Goal: Task Accomplishment & Management: Complete application form

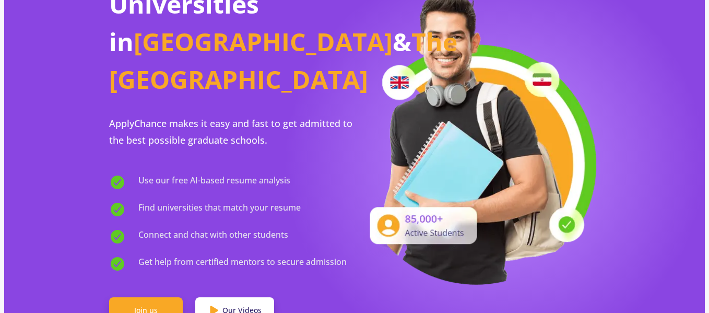
scroll to position [128, 0]
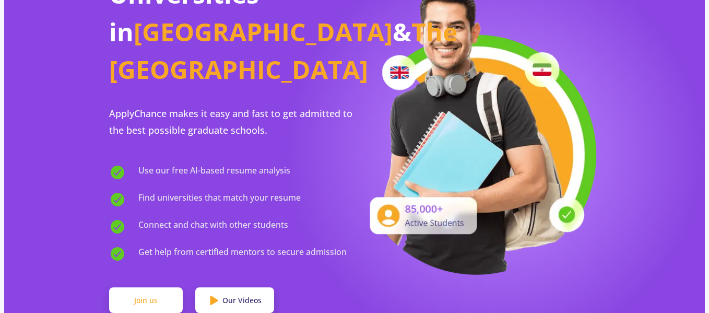
click at [134, 287] on link "Join us" at bounding box center [146, 300] width 74 height 26
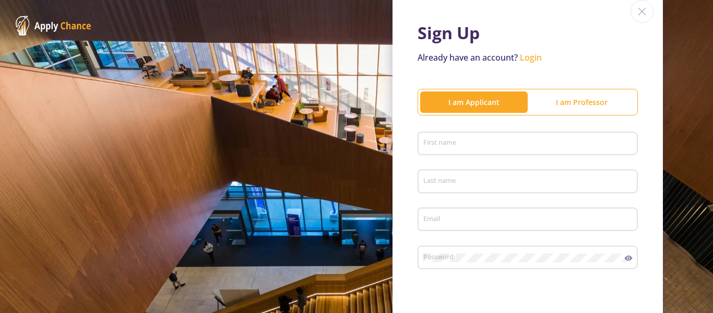
scroll to position [58, 0]
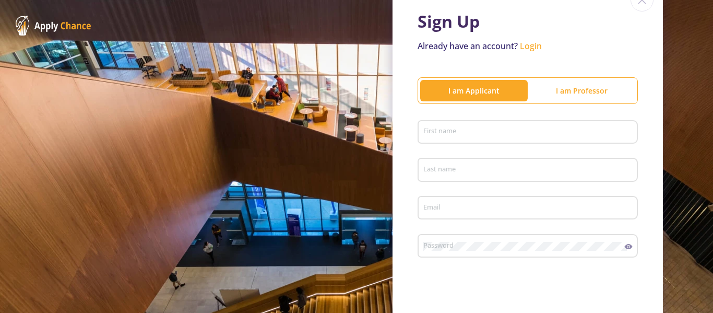
click at [472, 144] on div "First name" at bounding box center [528, 135] width 220 height 34
click at [467, 141] on div "First name" at bounding box center [528, 129] width 210 height 27
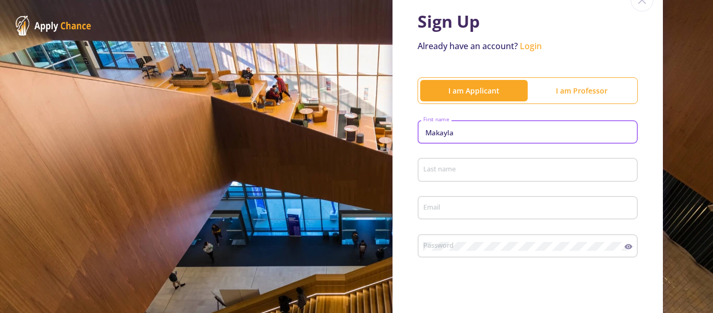
type input "Makayla"
click at [437, 164] on div "Last name" at bounding box center [528, 167] width 210 height 27
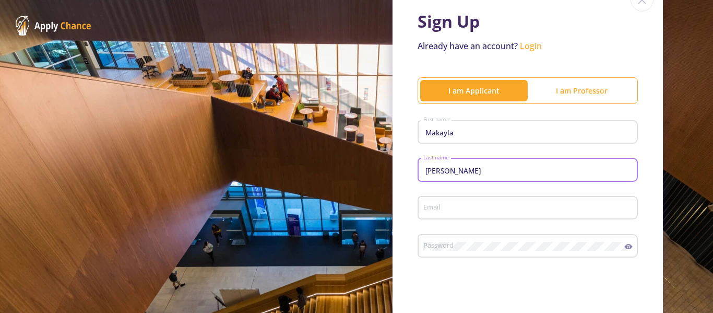
type input "[PERSON_NAME]"
click at [429, 205] on input "Email" at bounding box center [529, 208] width 213 height 9
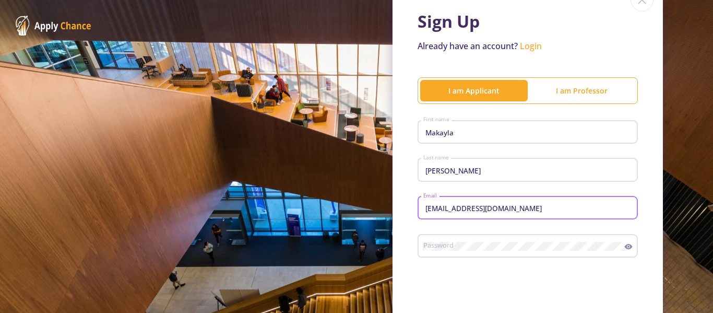
type input "[EMAIL_ADDRESS][DOMAIN_NAME]"
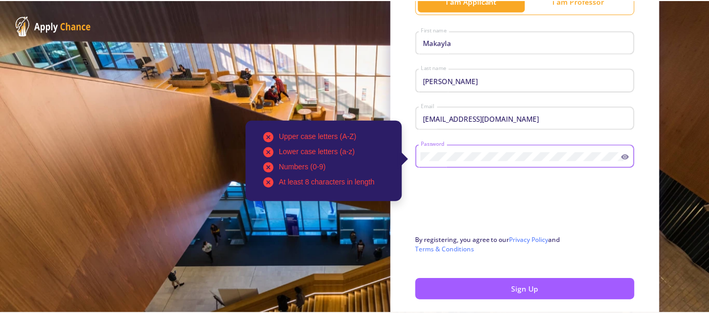
scroll to position [152, 0]
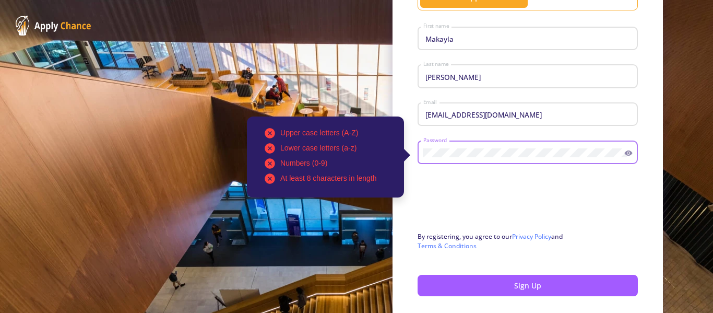
click at [384, 250] on div "Sign Up Already have an account? Login I am Applicant I am Professor [PERSON_NA…" at bounding box center [356, 103] width 713 height 511
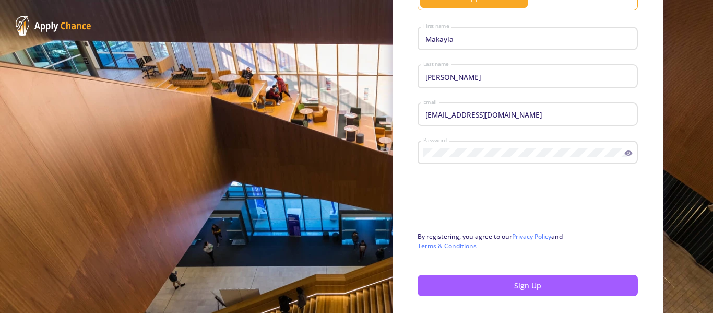
click at [624, 155] on icon at bounding box center [628, 153] width 8 height 8
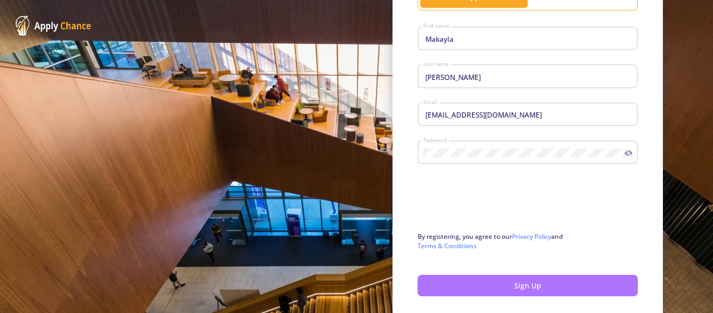
click at [551, 282] on button "Sign Up" at bounding box center [528, 285] width 220 height 21
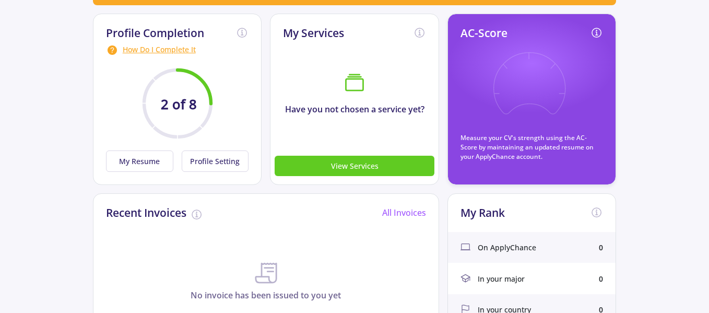
scroll to position [148, 0]
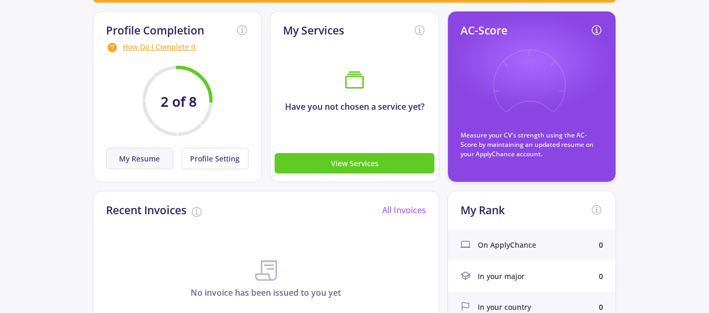
click at [145, 157] on button "My Resume" at bounding box center [139, 158] width 67 height 21
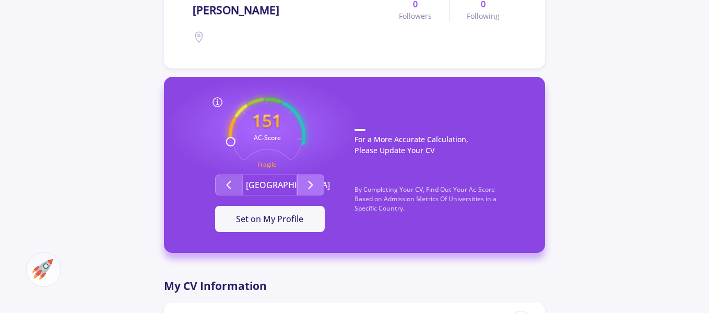
scroll to position [232, 0]
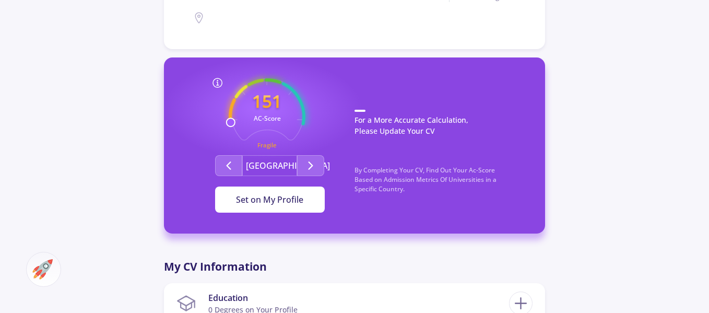
click at [304, 207] on button "Set on My Profile" at bounding box center [270, 199] width 110 height 26
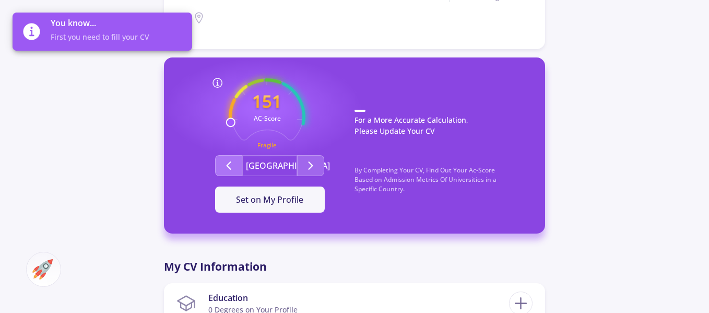
click at [231, 163] on icon "Second group" at bounding box center [228, 165] width 13 height 13
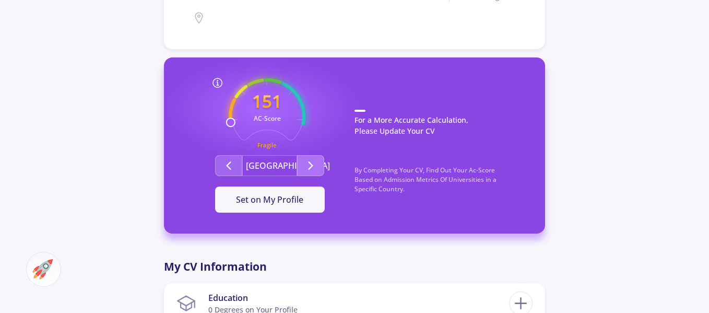
click at [299, 167] on button "Second group" at bounding box center [310, 165] width 27 height 21
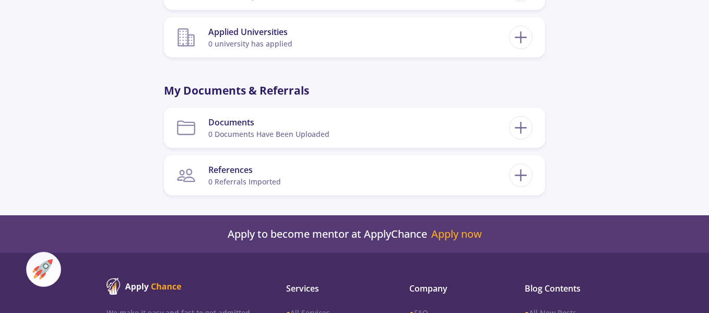
scroll to position [0, 0]
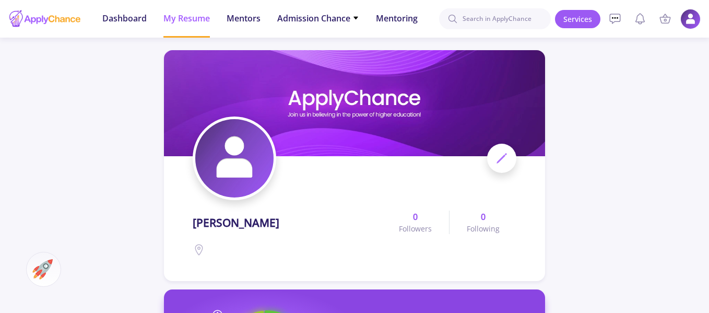
click at [692, 20] on img at bounding box center [690, 19] width 20 height 20
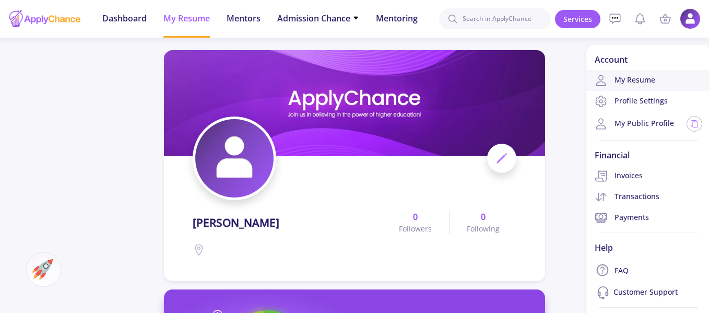
click at [630, 77] on link "My Resume" at bounding box center [648, 80] width 124 height 21
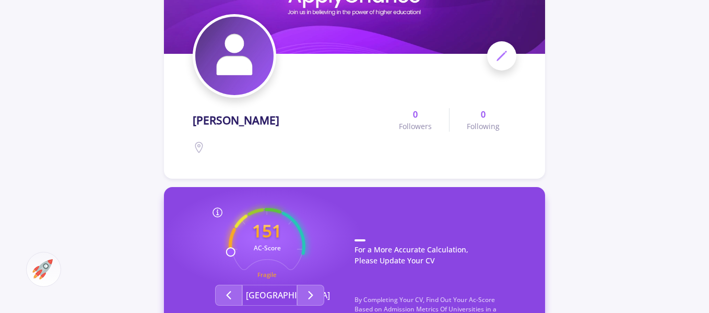
scroll to position [110, 0]
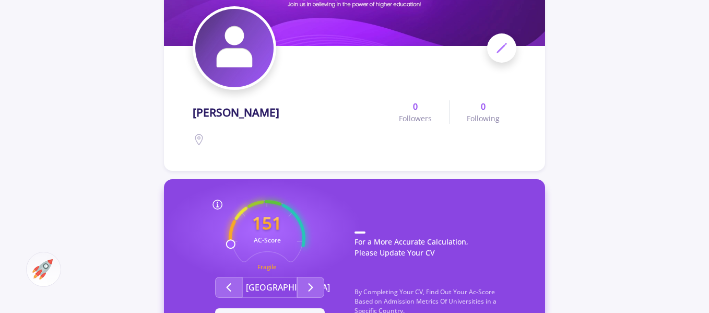
click at [510, 55] on span at bounding box center [501, 47] width 29 height 29
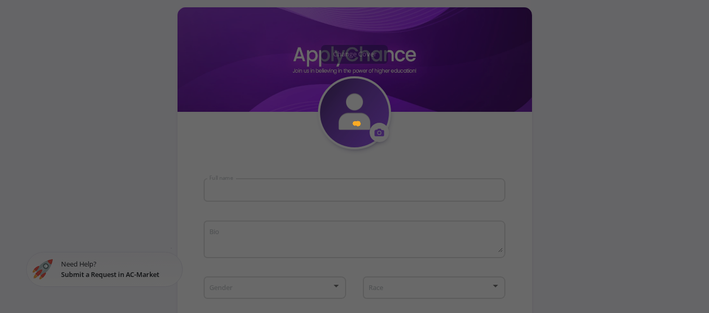
type input "[PERSON_NAME]"
type input "MakaylaMelvin"
type input "[EMAIL_ADDRESS][DOMAIN_NAME]"
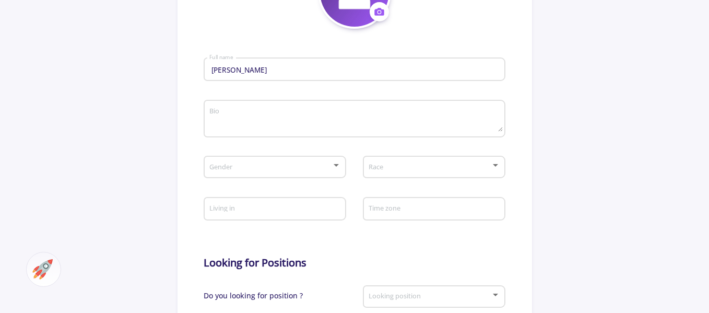
scroll to position [231, 0]
click at [327, 160] on div "Gender" at bounding box center [275, 164] width 132 height 26
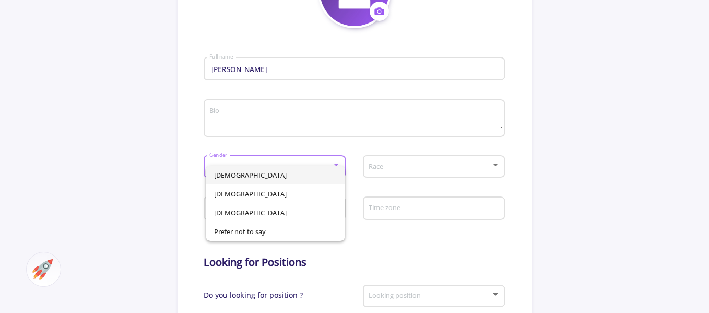
click at [250, 174] on span "[DEMOGRAPHIC_DATA]" at bounding box center [275, 174] width 123 height 19
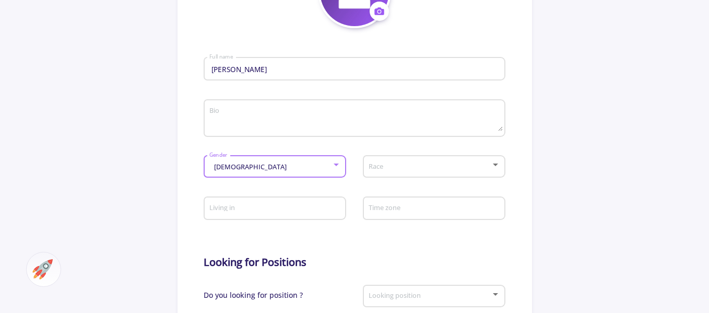
click at [368, 170] on div at bounding box center [429, 167] width 123 height 8
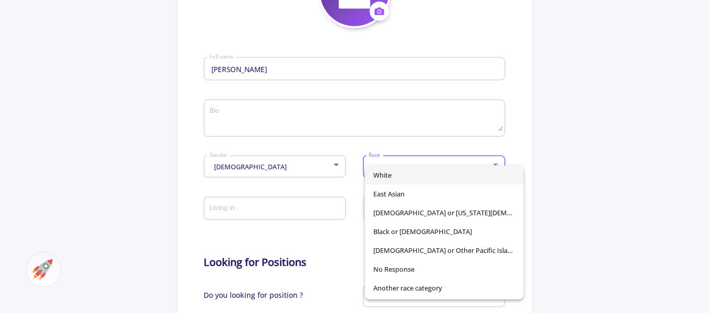
click at [377, 174] on span "White" at bounding box center [444, 174] width 142 height 19
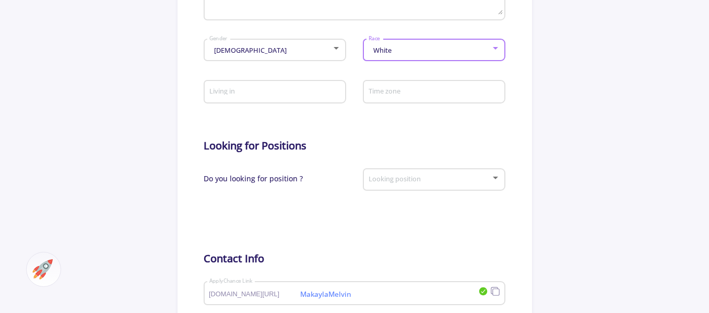
scroll to position [350, 0]
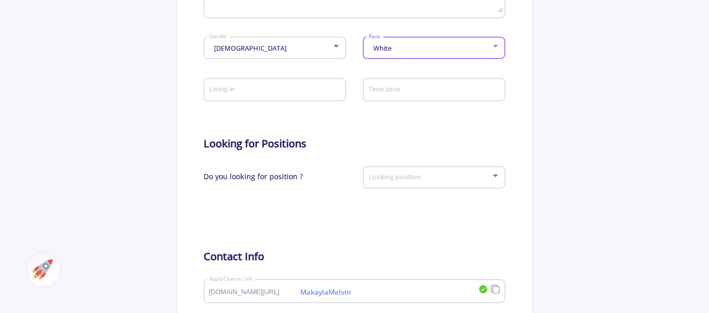
click at [382, 176] on span at bounding box center [431, 177] width 120 height 7
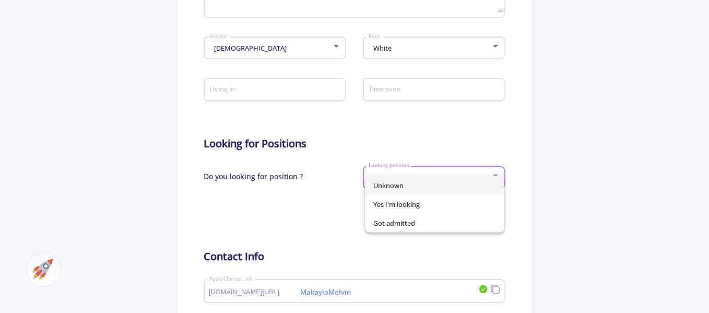
click at [326, 182] on div at bounding box center [354, 156] width 709 height 313
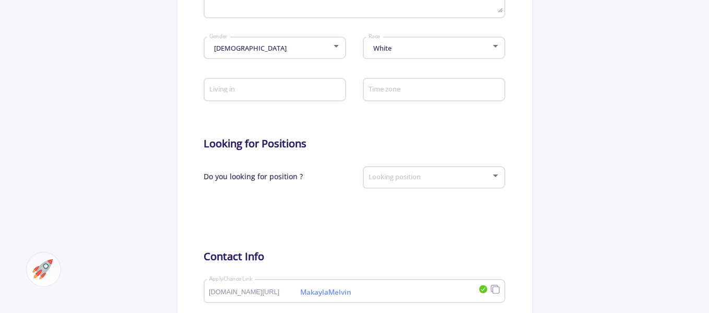
click at [400, 182] on div "Looking position" at bounding box center [434, 175] width 132 height 26
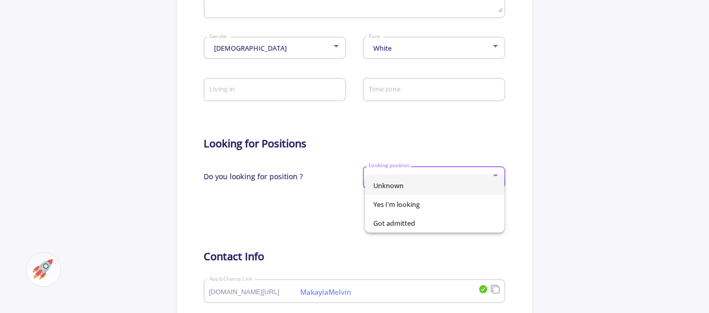
click at [351, 149] on div at bounding box center [354, 156] width 709 height 313
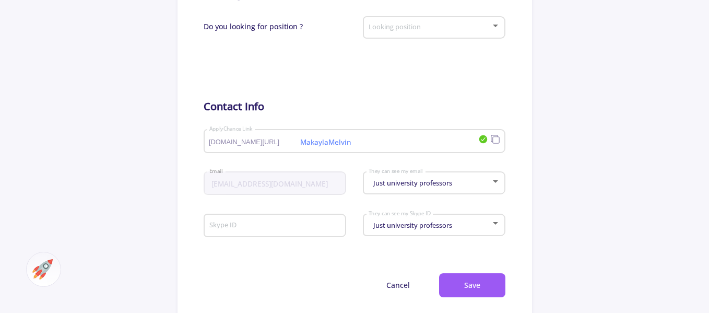
scroll to position [502, 0]
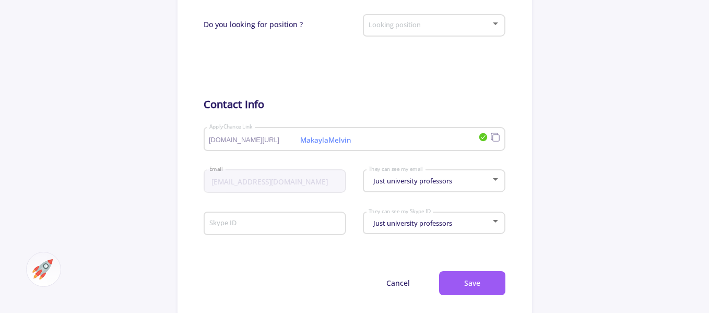
click at [373, 186] on div "Just university professors They can see my email" at bounding box center [434, 178] width 132 height 26
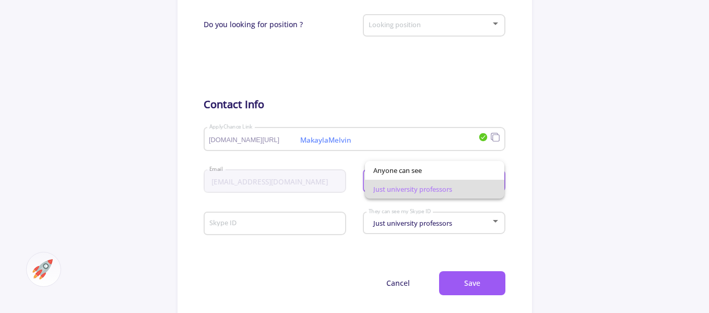
click at [382, 193] on span "Just university professors" at bounding box center [434, 189] width 123 height 19
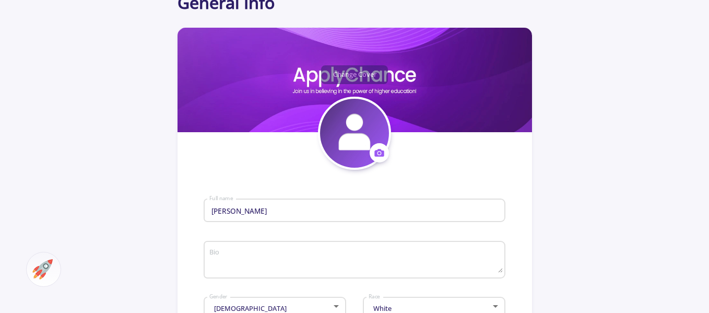
scroll to position [87, 0]
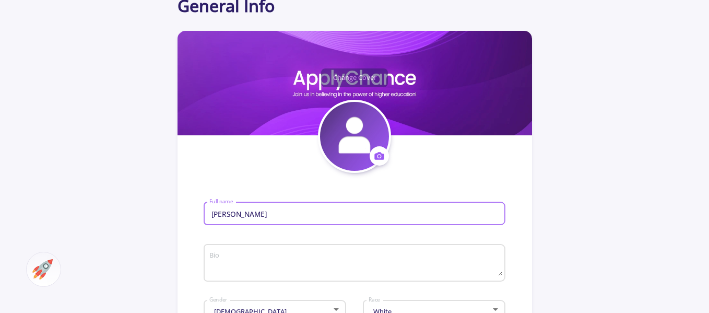
click at [284, 211] on input "[PERSON_NAME]" at bounding box center [356, 213] width 294 height 9
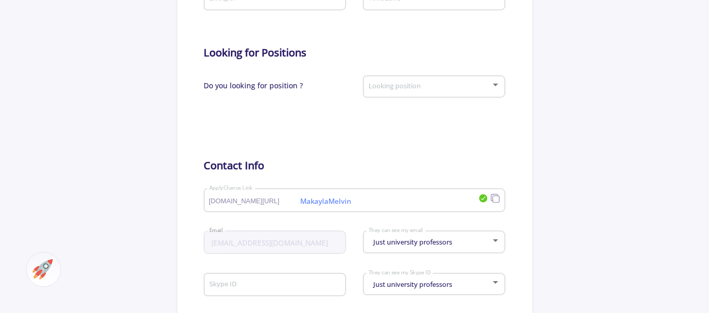
scroll to position [442, 0]
click at [411, 93] on div "Looking position" at bounding box center [434, 83] width 132 height 26
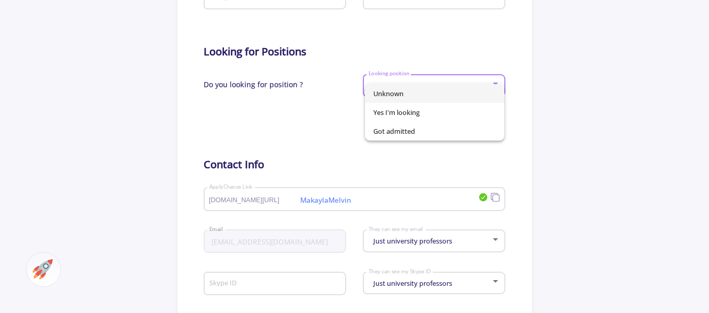
click at [411, 93] on span "Unknown" at bounding box center [434, 93] width 123 height 19
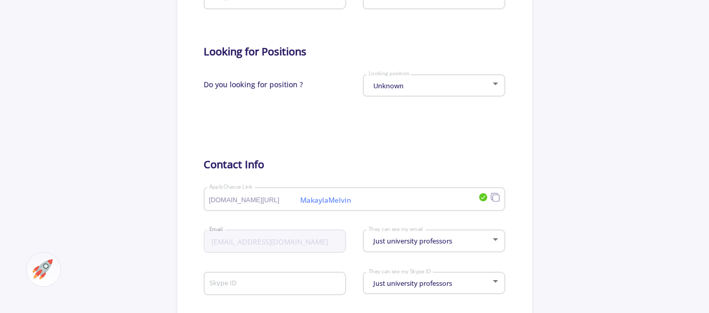
click at [418, 80] on div "Unknown Looking position" at bounding box center [434, 83] width 132 height 26
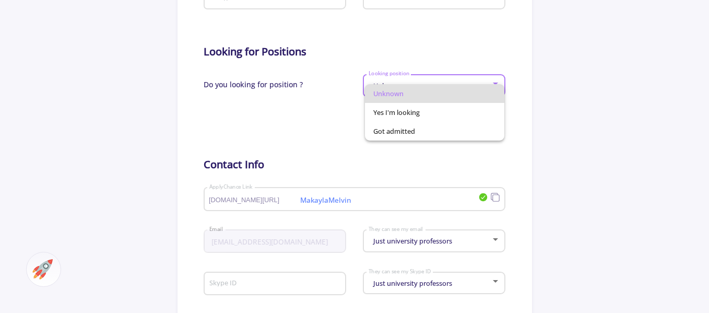
click at [283, 111] on div at bounding box center [354, 156] width 709 height 313
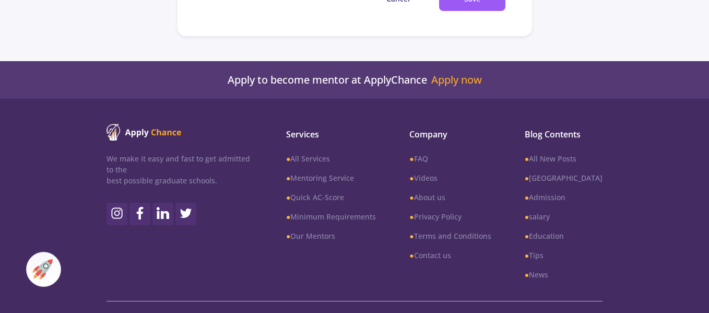
scroll to position [656, 0]
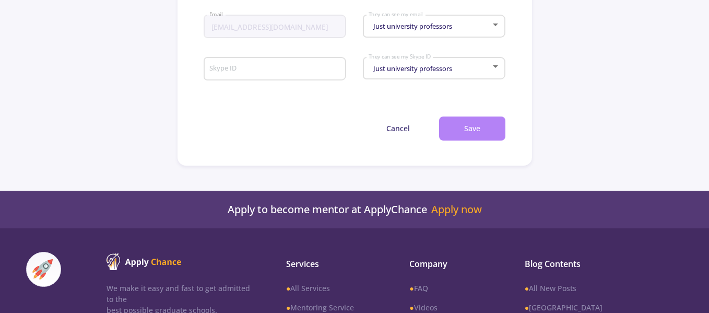
click at [474, 123] on button "Save" at bounding box center [472, 128] width 66 height 25
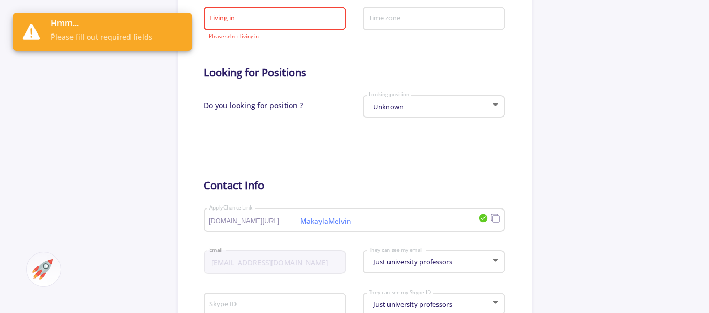
scroll to position [420, 0]
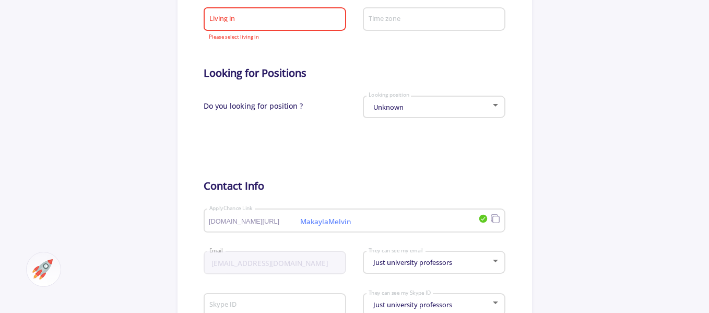
click at [388, 99] on div "Unknown Looking position" at bounding box center [434, 105] width 132 height 26
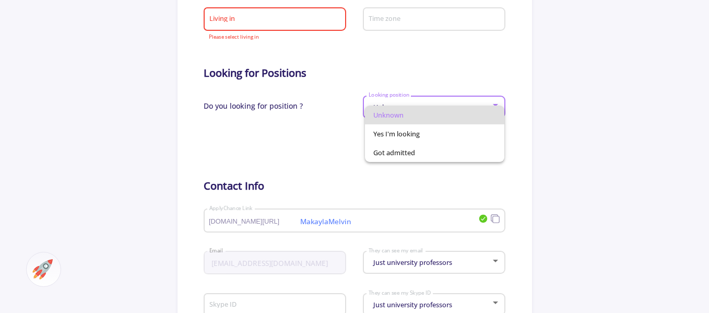
click at [381, 114] on span "Unknown" at bounding box center [434, 114] width 123 height 19
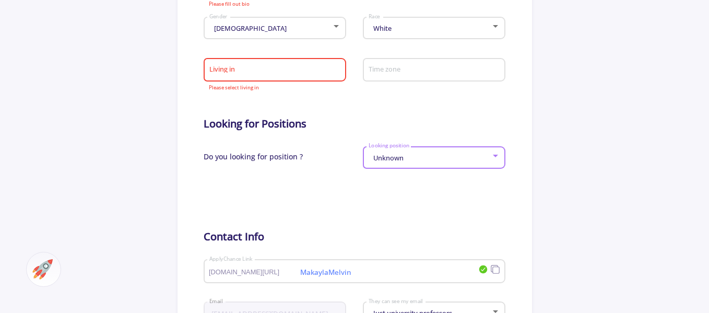
scroll to position [338, 0]
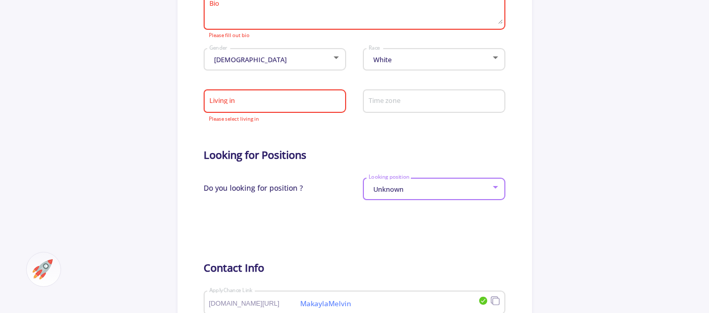
click at [269, 97] on input "Living in" at bounding box center [276, 101] width 135 height 9
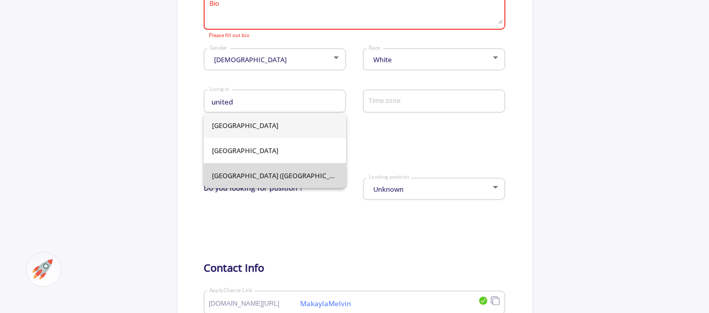
click at [223, 174] on span "[GEOGRAPHIC_DATA] ([GEOGRAPHIC_DATA])" at bounding box center [275, 175] width 126 height 25
type input "[GEOGRAPHIC_DATA] ([GEOGRAPHIC_DATA])"
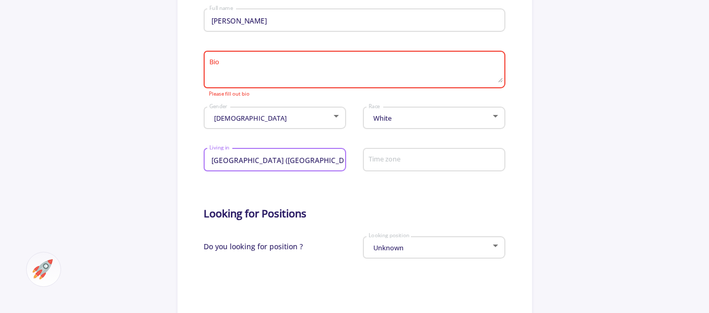
scroll to position [270, 0]
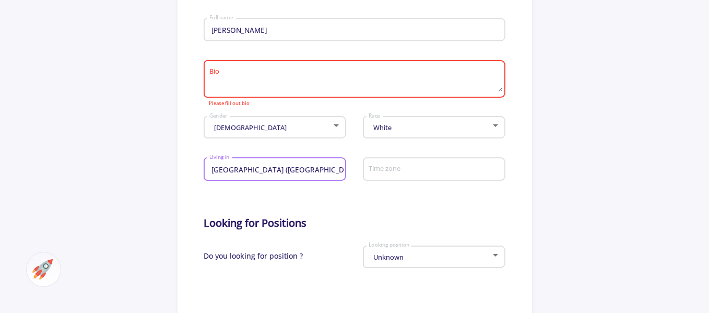
click at [242, 88] on textarea "Bio" at bounding box center [356, 79] width 294 height 25
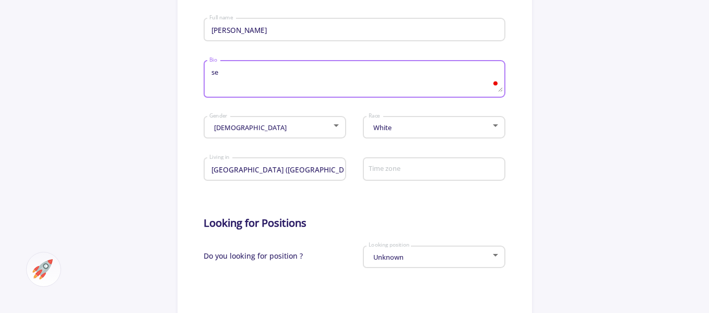
type textarea "s"
click at [268, 75] on textarea "Im a senior in highschool who cares about" at bounding box center [356, 79] width 294 height 25
click at [397, 76] on textarea "I'm a senior in high school who cares about" at bounding box center [356, 79] width 294 height 25
click at [226, 66] on div "I Bio" at bounding box center [354, 76] width 291 height 41
click at [226, 68] on textarea "I" at bounding box center [356, 79] width 294 height 25
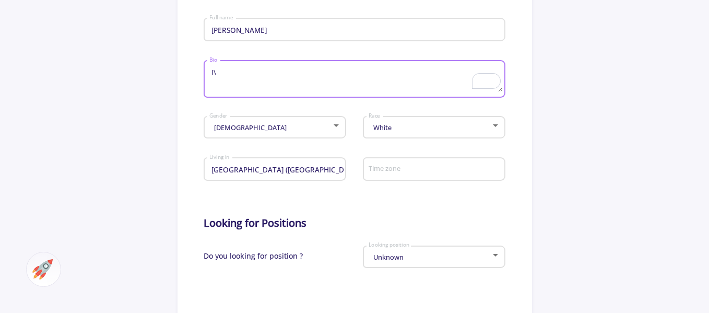
type textarea "I"
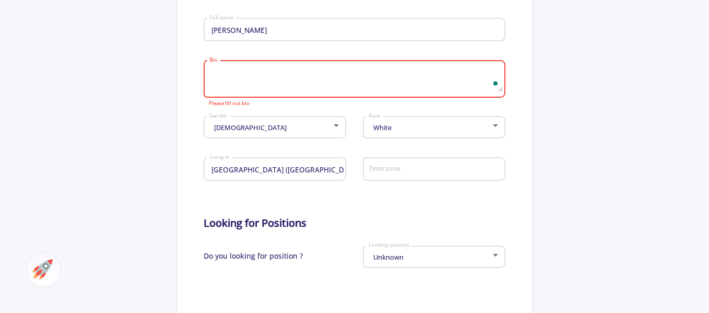
paste textarea "I'm a senior in high school who has a deep love for animals and nature. I want …"
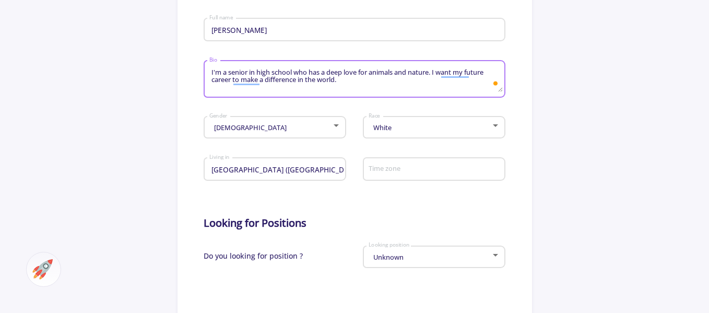
type textarea "I'm a senior in high school who has a deep love for animals and nature. I want …"
click at [122, 115] on app-general-setting "General Info Change Cover Change cover Remove cover Change photo Remove photo […" at bounding box center [354, 180] width 709 height 742
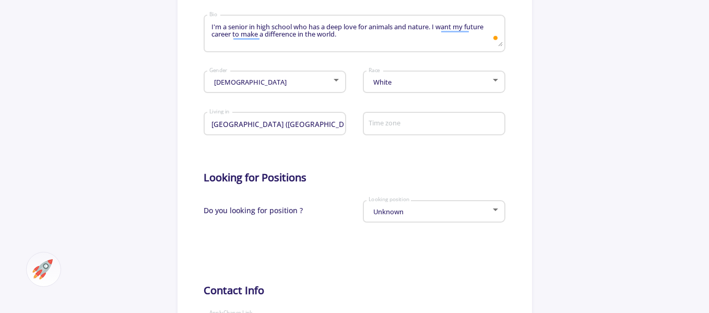
scroll to position [315, 0]
click at [389, 132] on div "Time zone" at bounding box center [434, 122] width 132 height 27
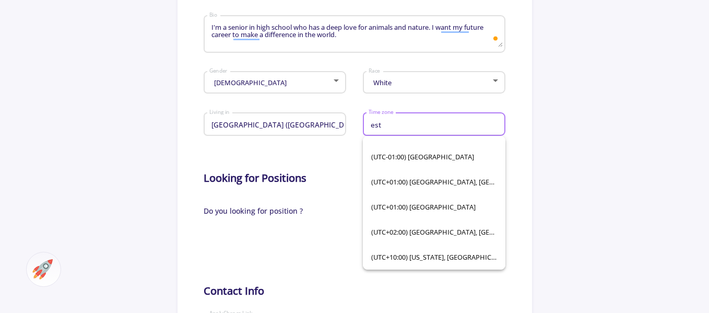
scroll to position [0, 0]
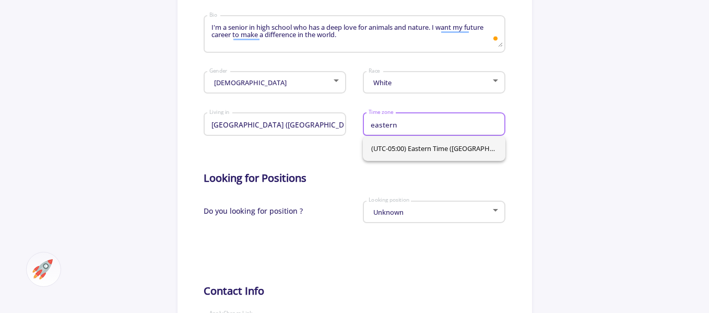
type input "eastern"
click at [443, 156] on span "(UTC-05:00) Eastern Time ([GEOGRAPHIC_DATA] & [GEOGRAPHIC_DATA])" at bounding box center [434, 148] width 126 height 25
type input "(UTC-05:00) Eastern Time ([GEOGRAPHIC_DATA] & [GEOGRAPHIC_DATA])"
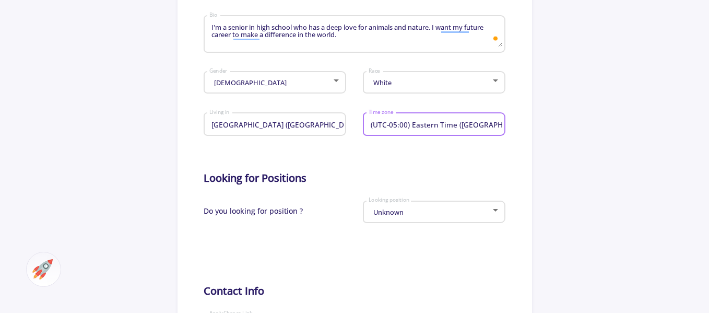
scroll to position [0, 2]
click at [407, 169] on form "[PERSON_NAME] Full name I'm a senior in high school who has a deep love for ani…" at bounding box center [354, 212] width 301 height 537
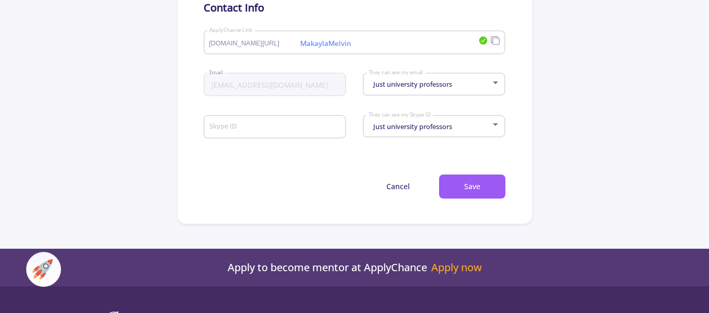
scroll to position [599, 0]
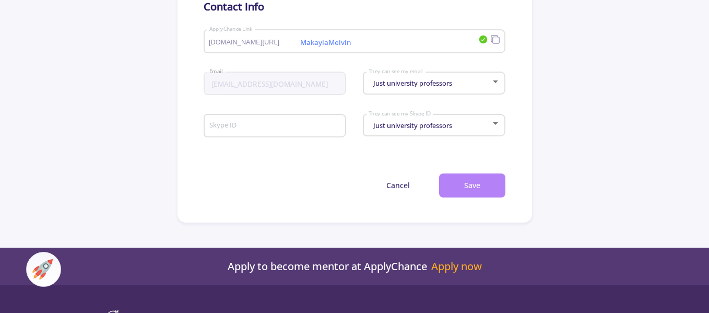
click at [462, 185] on button "Save" at bounding box center [472, 185] width 66 height 25
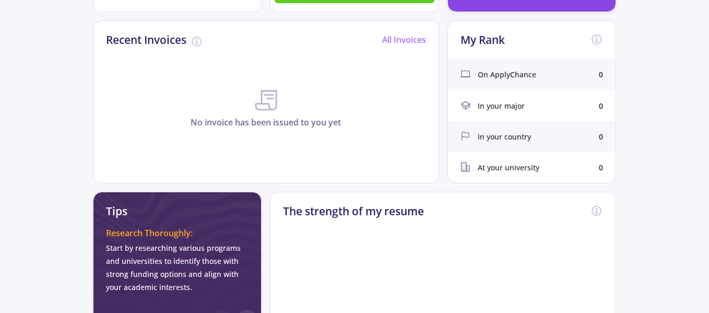
scroll to position [41, 0]
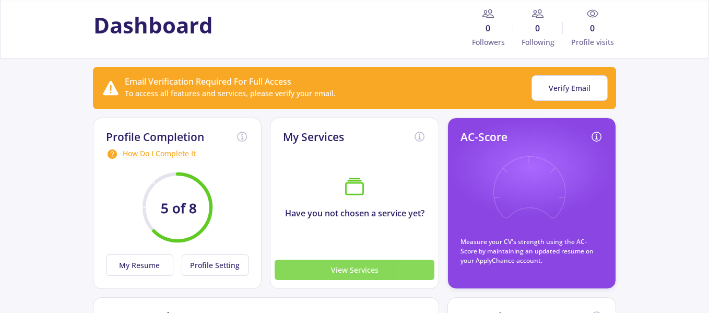
click at [315, 271] on button "View Services" at bounding box center [355, 269] width 160 height 20
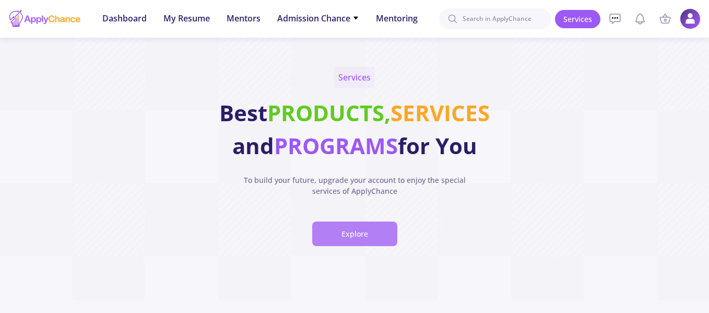
click at [358, 236] on button "Explore" at bounding box center [354, 233] width 85 height 25
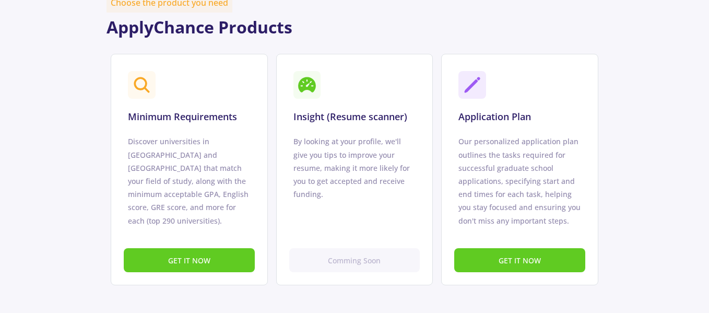
scroll to position [675, 0]
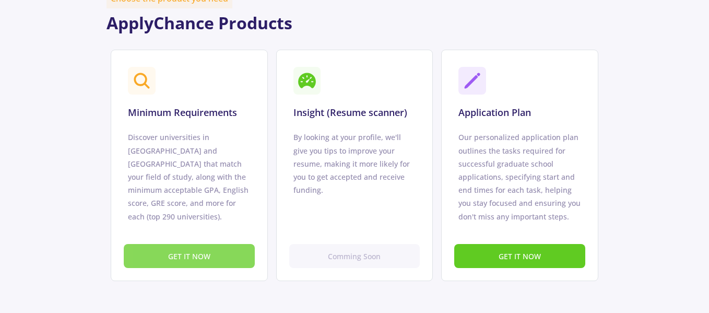
click at [245, 251] on button "GET IT NOW" at bounding box center [189, 256] width 131 height 25
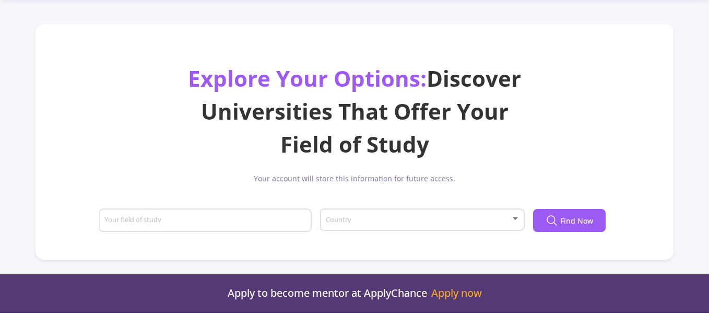
scroll to position [38, 0]
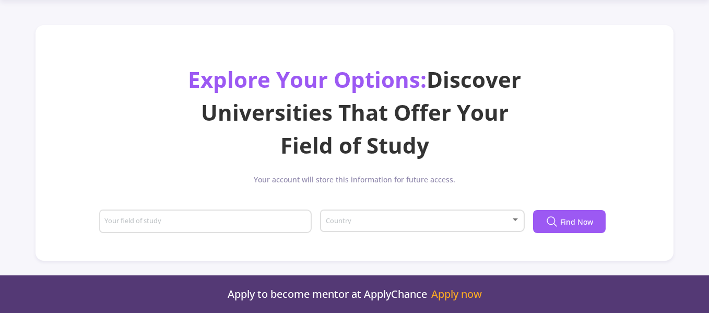
click at [268, 222] on input "Your field of study" at bounding box center [207, 221] width 206 height 9
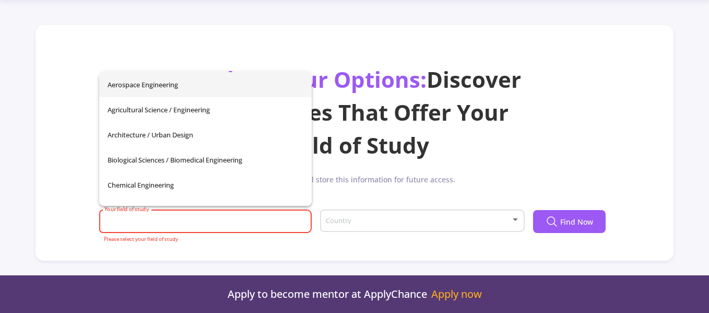
click at [372, 212] on div "Country" at bounding box center [422, 219] width 195 height 26
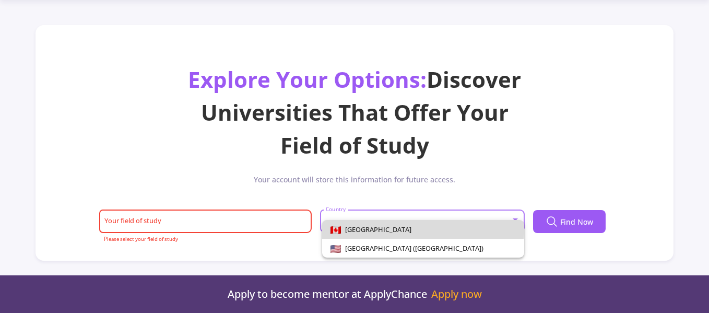
click at [363, 220] on span "[GEOGRAPHIC_DATA]" at bounding box center [422, 229] width 185 height 19
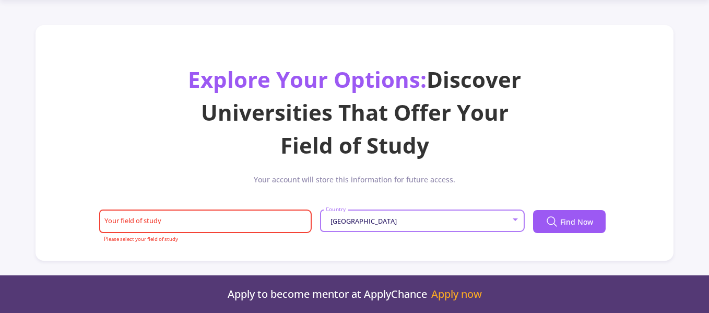
click at [201, 218] on input "Your field of study" at bounding box center [207, 221] width 206 height 9
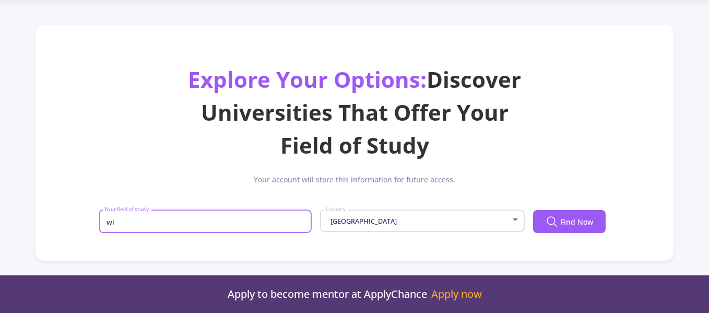
type input "w"
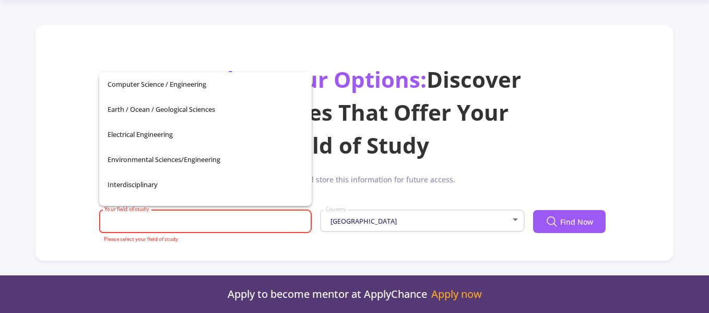
scroll to position [177, 0]
click at [185, 158] on span "Environmental Sciences/Engineering" at bounding box center [206, 157] width 196 height 25
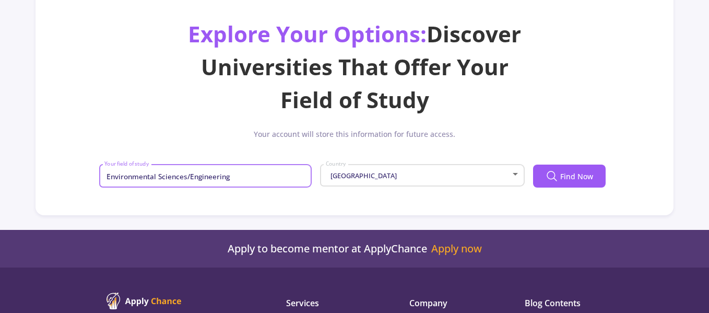
scroll to position [86, 0]
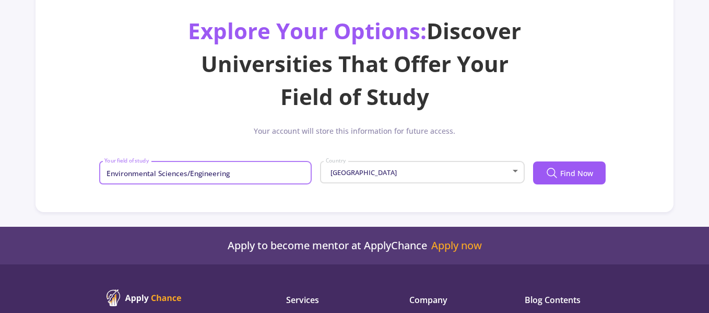
click at [257, 171] on input "Environmental Sciences/Engineering" at bounding box center [207, 173] width 206 height 9
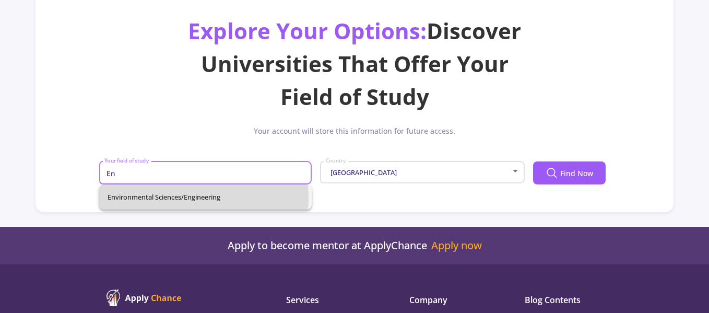
type input "E"
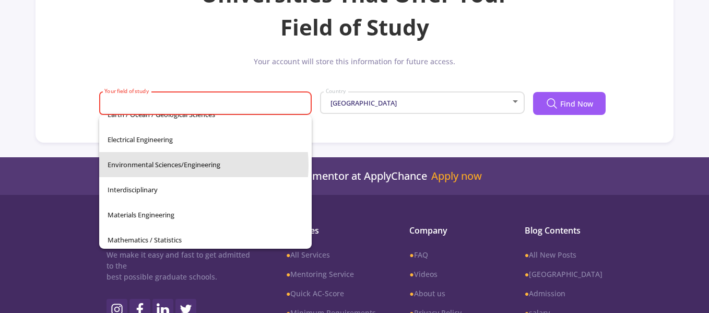
scroll to position [206, 0]
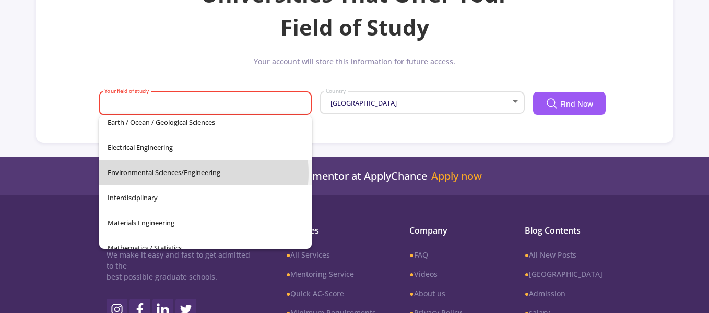
click at [168, 174] on span "Environmental Sciences/Engineering" at bounding box center [206, 172] width 196 height 25
type input "Environmental Sciences/Engineering"
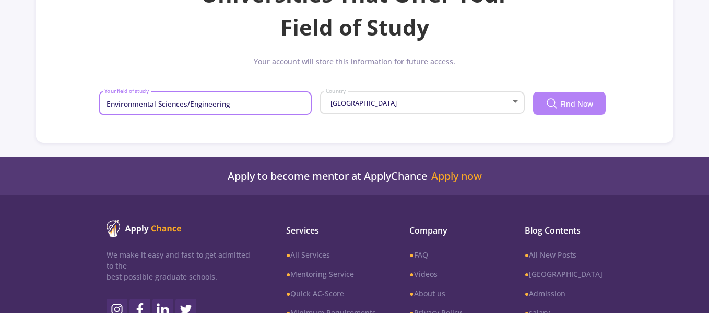
click at [581, 112] on button "Find Now" at bounding box center [569, 103] width 73 height 23
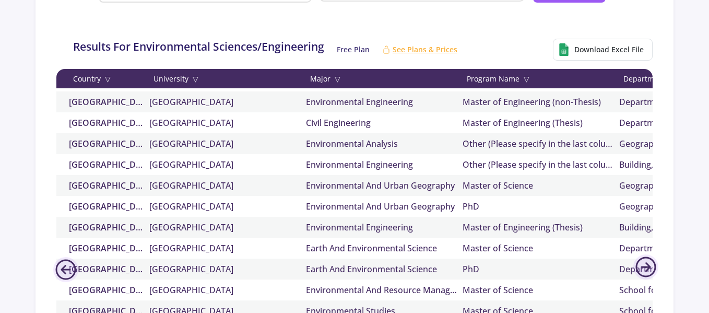
scroll to position [248, 0]
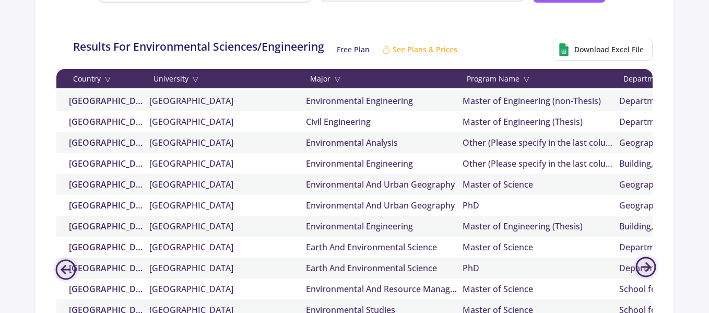
click at [188, 82] on div "University ▽" at bounding box center [227, 78] width 157 height 11
click at [188, 82] on div "University" at bounding box center [227, 78] width 157 height 11
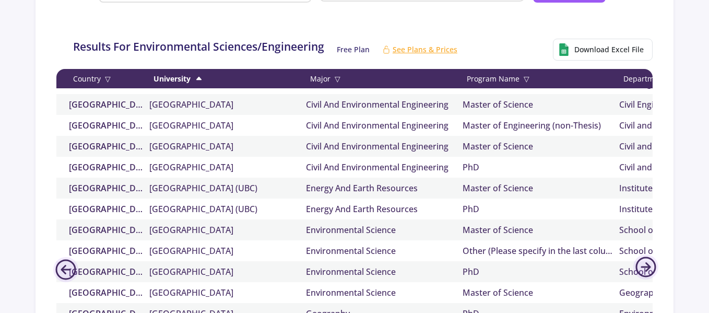
scroll to position [1086, 0]
